Goal: Find contact information: Find contact information

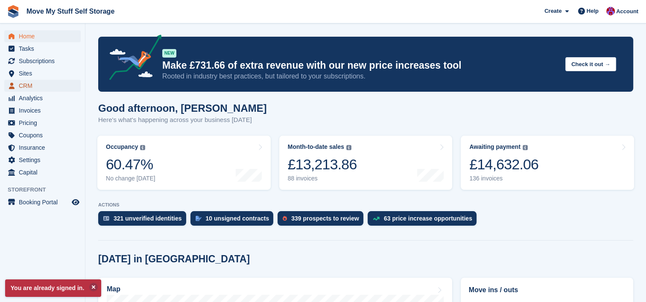
click at [22, 84] on span "CRM" at bounding box center [44, 86] width 51 height 12
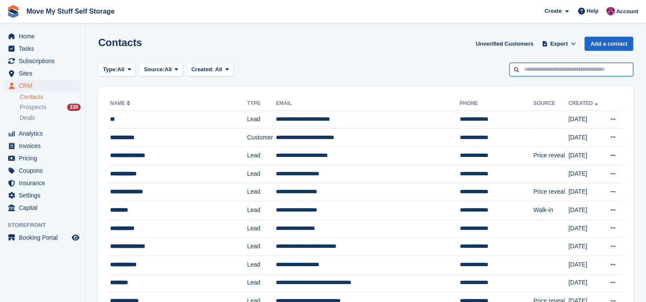
click at [543, 71] on input "text" at bounding box center [571, 70] width 124 height 14
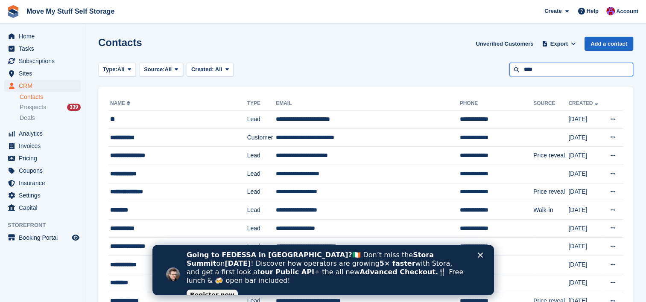
type input "****"
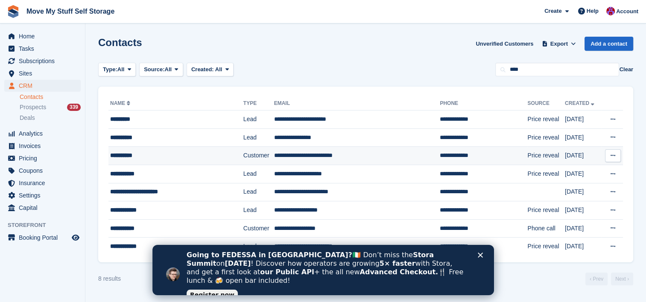
click at [123, 156] on div "**********" at bounding box center [166, 155] width 112 height 9
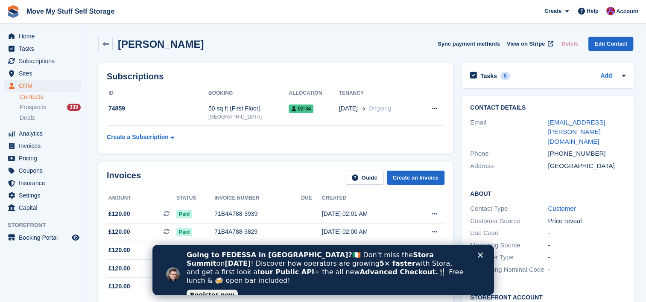
click at [228, 69] on div "Subscriptions ID Booking Allocation Tenancy 74859 50 sq ft (First Floor) Stoke-…" at bounding box center [275, 108] width 355 height 90
click at [245, 146] on div "Subscriptions ID Booking Allocation Tenancy 74859 50 sq ft (First Floor) Stoke-…" at bounding box center [275, 108] width 355 height 90
click at [480, 256] on icon "Close" at bounding box center [479, 255] width 5 height 5
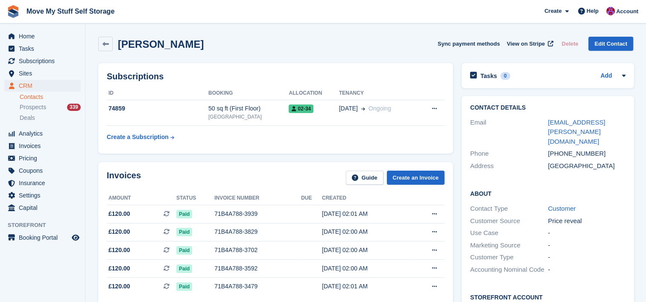
click at [134, 45] on h2 "Gary Smith" at bounding box center [161, 44] width 86 height 12
click at [143, 47] on h2 "Gary Smith" at bounding box center [161, 44] width 86 height 12
drag, startPoint x: 591, startPoint y: 145, endPoint x: 547, endPoint y: 145, distance: 44.4
click at [547, 149] on div "+447854066138" at bounding box center [586, 154] width 78 height 10
drag, startPoint x: 547, startPoint y: 145, endPoint x: 557, endPoint y: 143, distance: 10.3
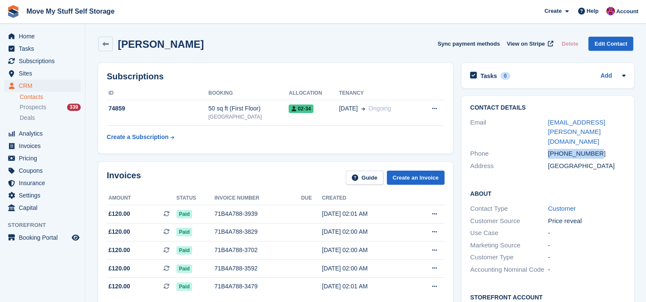
copy div "+447854066138"
